Goal: Use online tool/utility

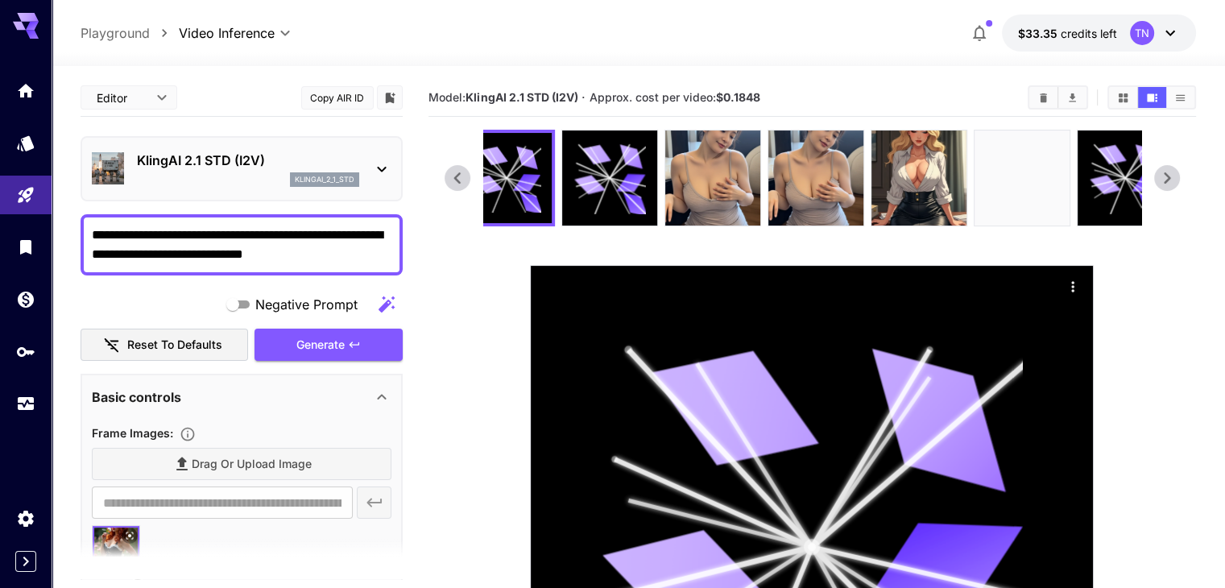
click at [1168, 178] on icon at bounding box center [1167, 178] width 24 height 24
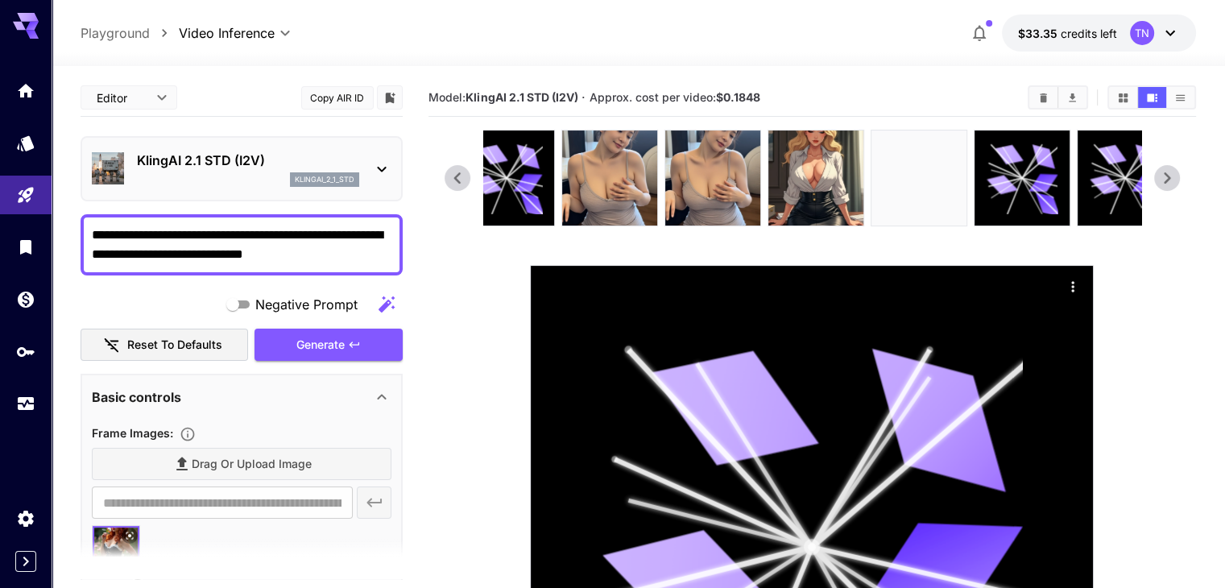
click at [1168, 178] on icon at bounding box center [1167, 178] width 24 height 24
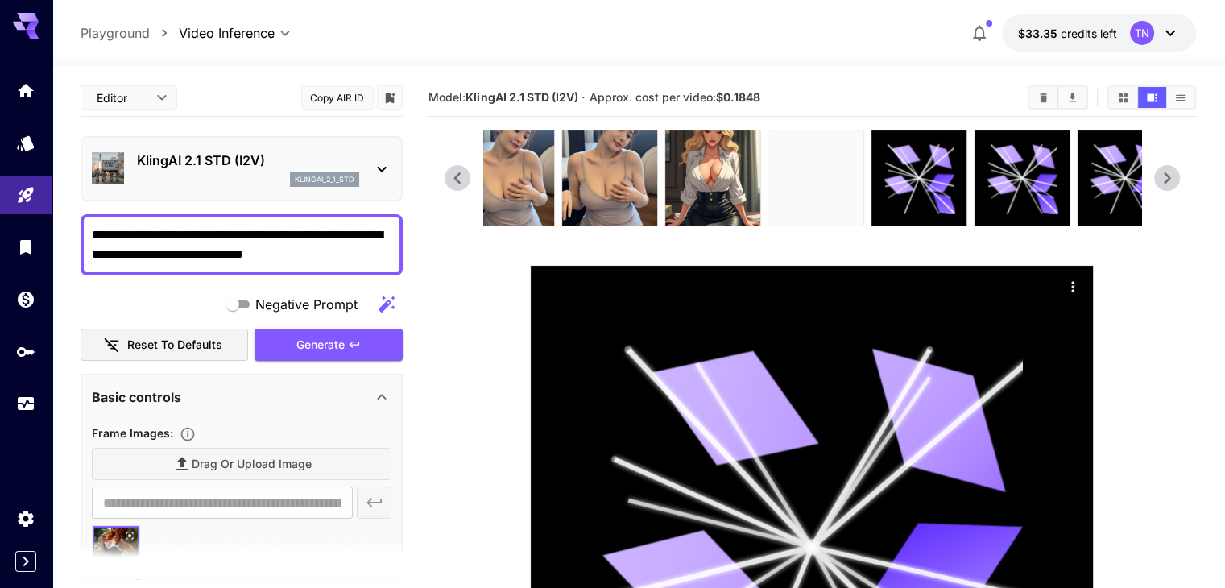
click at [1168, 178] on icon at bounding box center [1167, 178] width 24 height 24
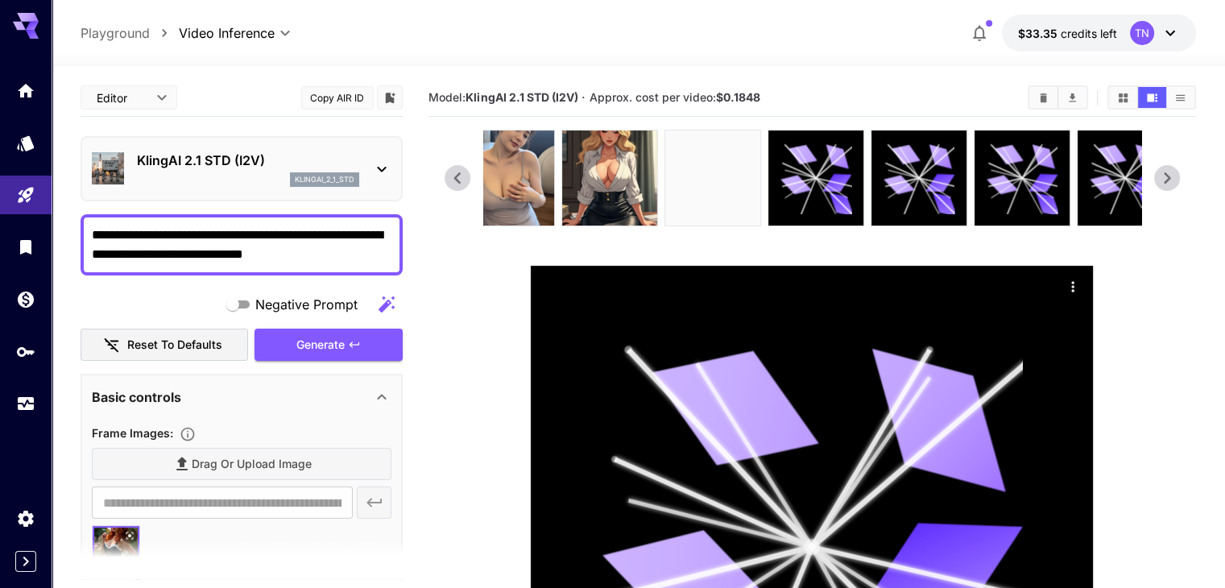
click at [1168, 178] on icon at bounding box center [1167, 178] width 24 height 24
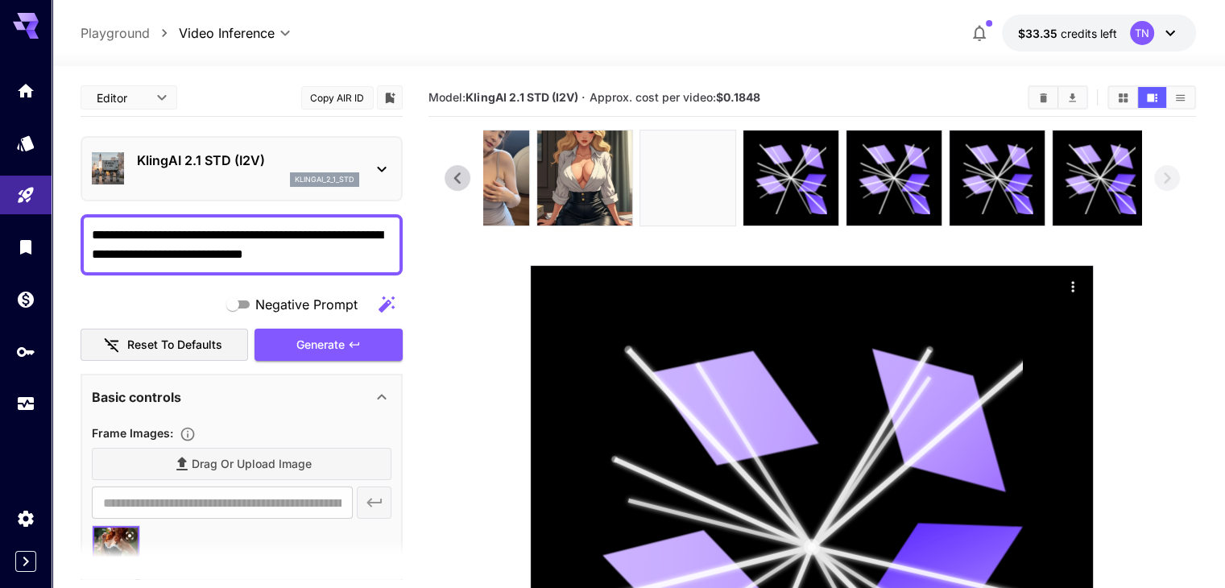
click at [448, 178] on icon at bounding box center [457, 178] width 24 height 24
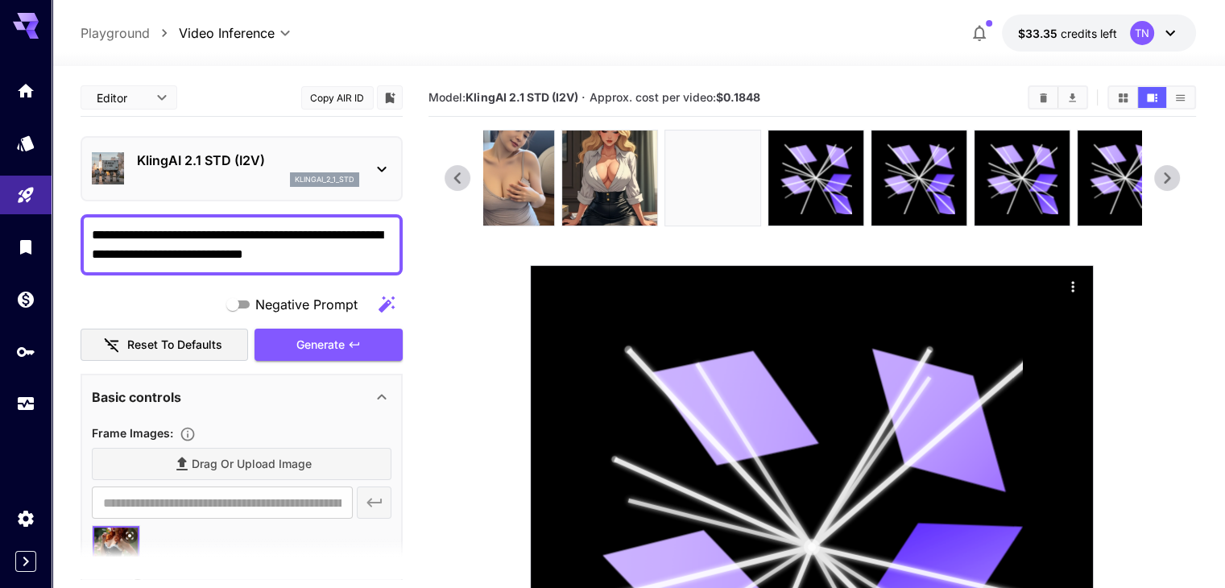
click at [448, 178] on icon at bounding box center [457, 178] width 24 height 24
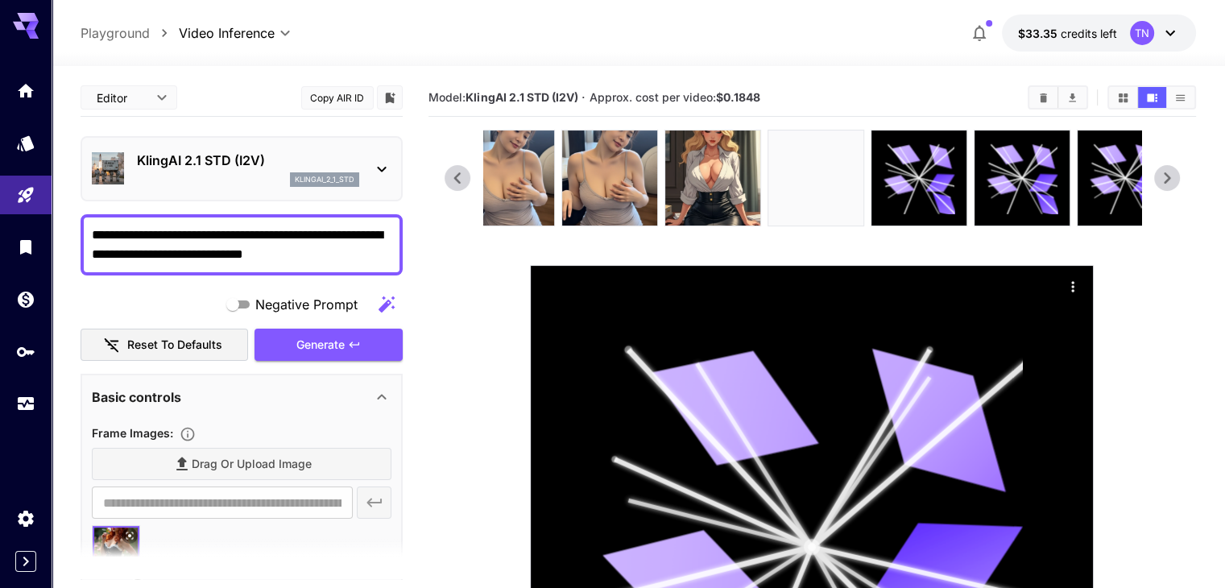
click at [448, 178] on icon at bounding box center [457, 178] width 24 height 24
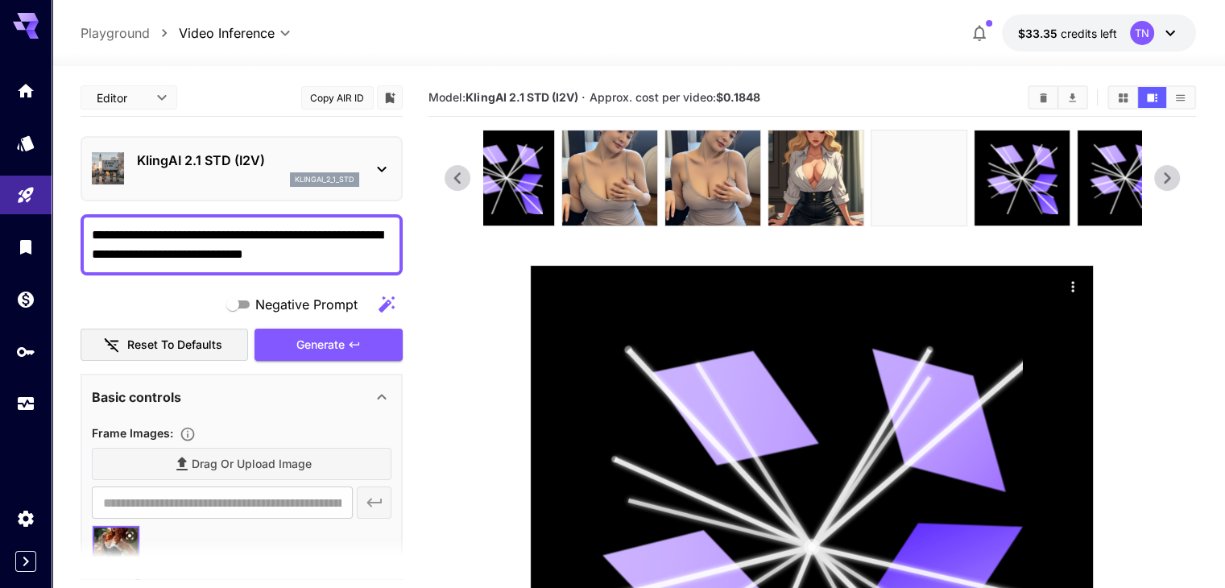
click at [448, 178] on icon at bounding box center [457, 178] width 24 height 24
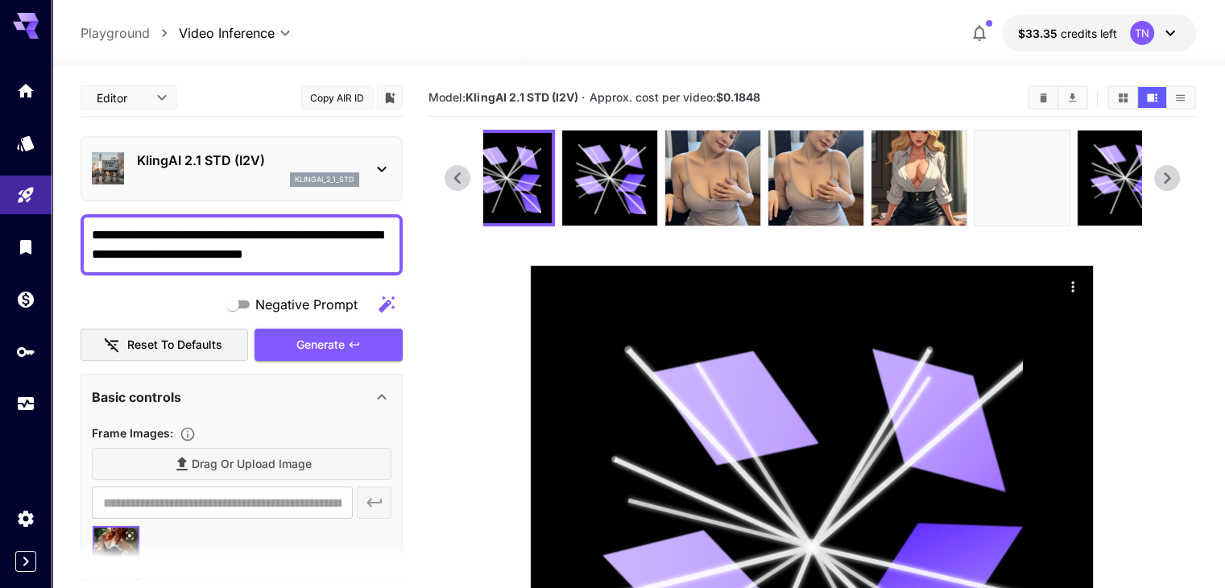
click at [1169, 189] on icon at bounding box center [1167, 178] width 24 height 24
